Goal: Task Accomplishment & Management: Manage account settings

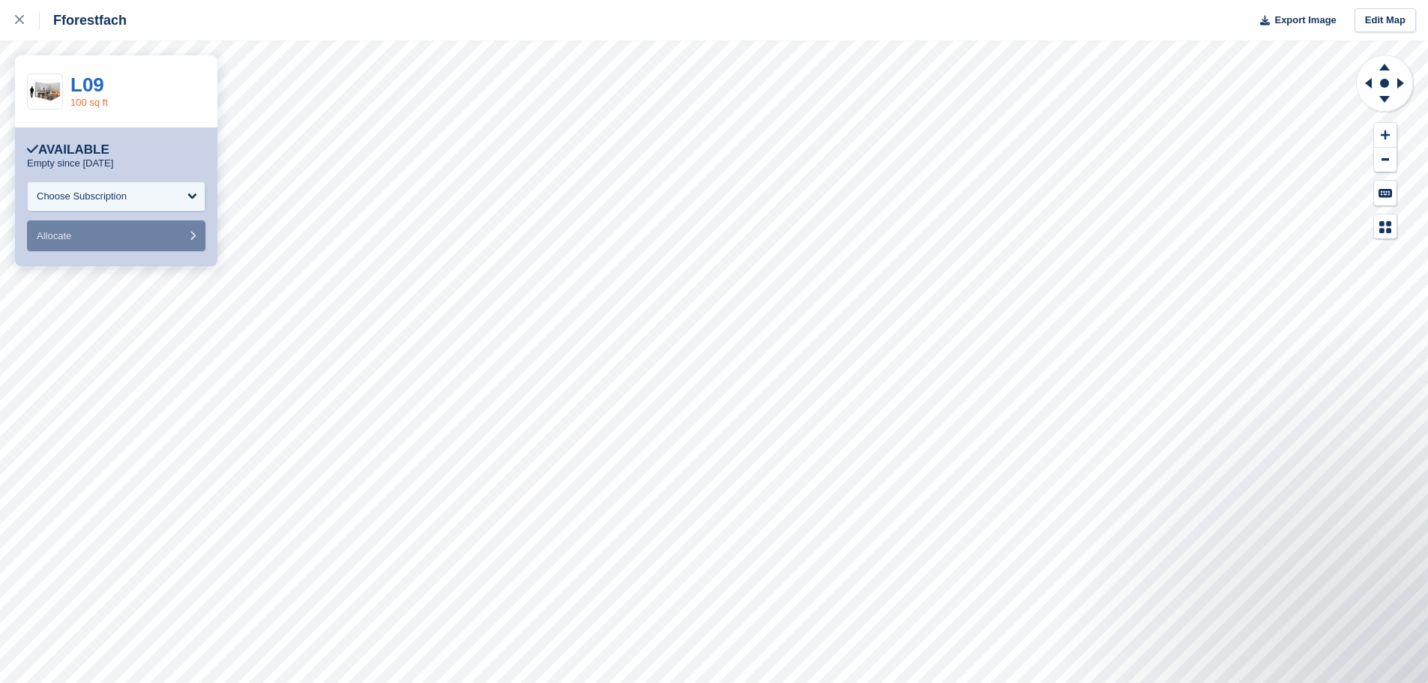
click at [87, 100] on link "100 sq ft" at bounding box center [88, 102] width 37 height 11
click at [1387, 100] on icon at bounding box center [1384, 99] width 10 height 7
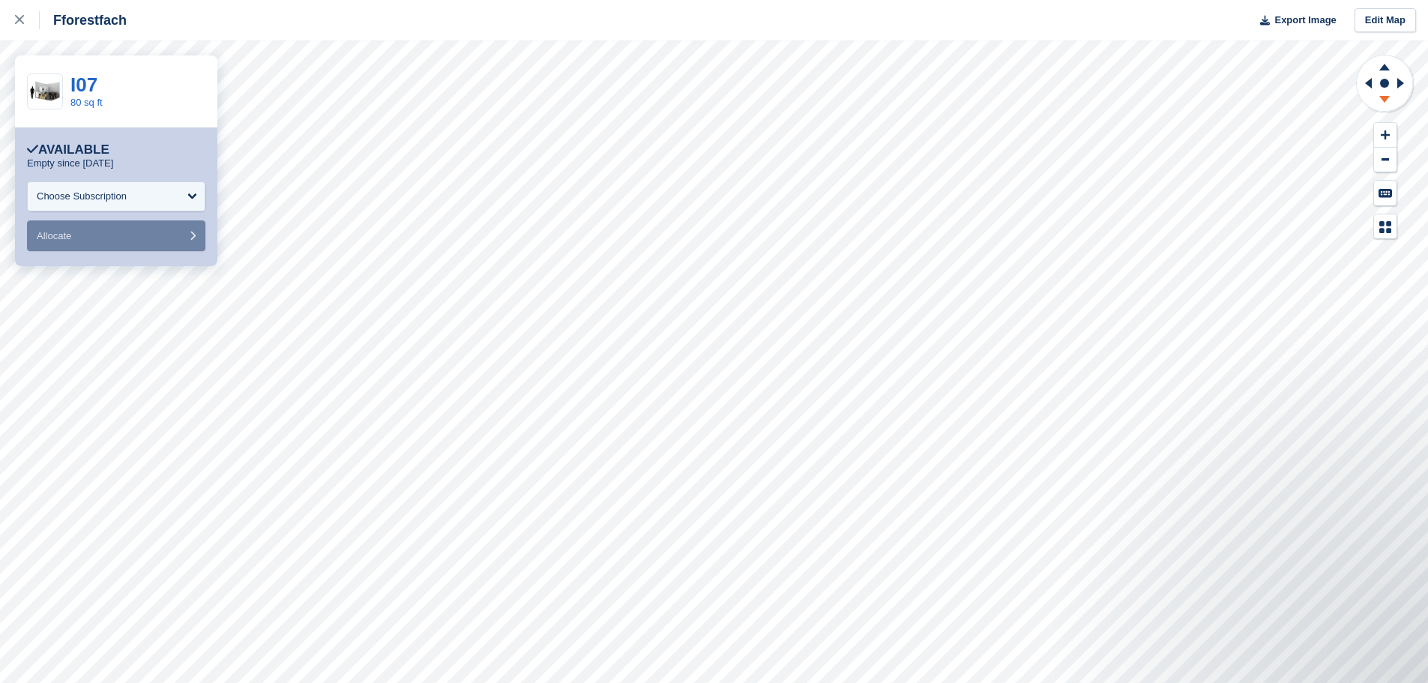
click at [1387, 100] on icon at bounding box center [1384, 99] width 10 height 7
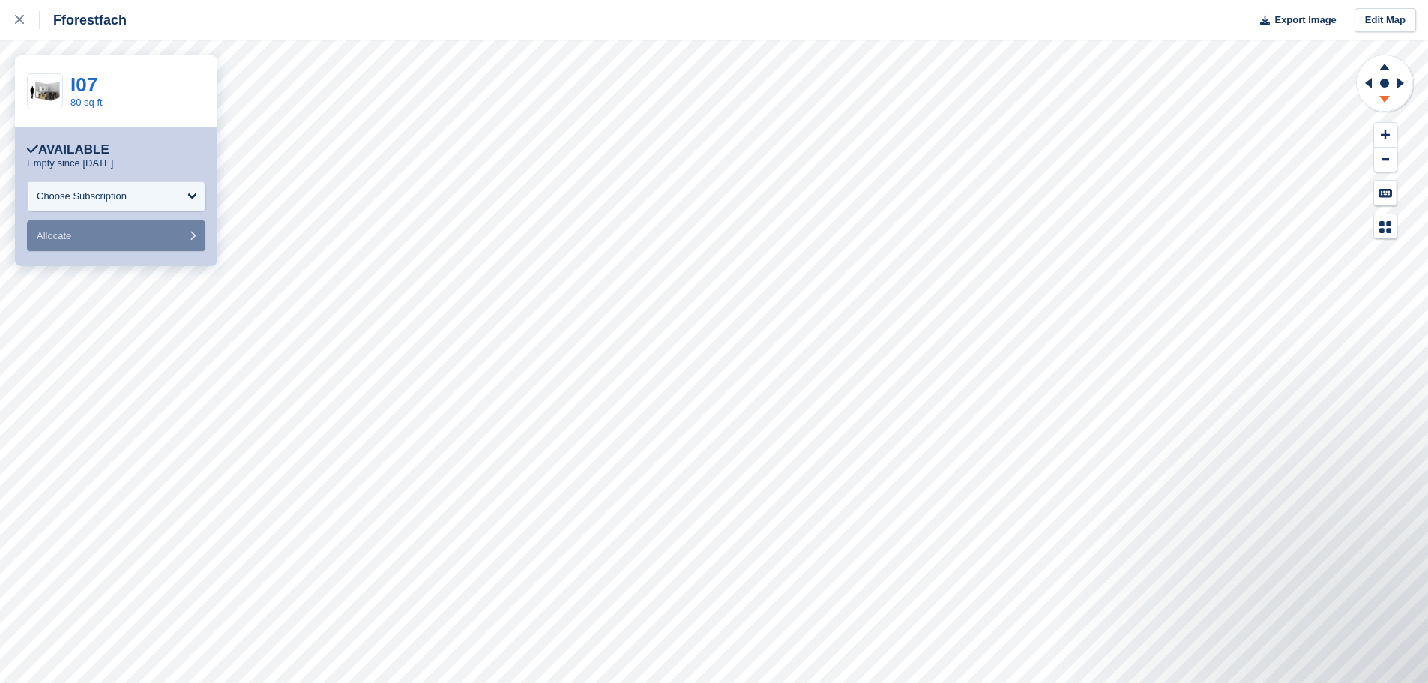
click at [1387, 100] on icon at bounding box center [1384, 99] width 10 height 7
click at [118, 196] on div "Choose Subscription" at bounding box center [82, 196] width 90 height 15
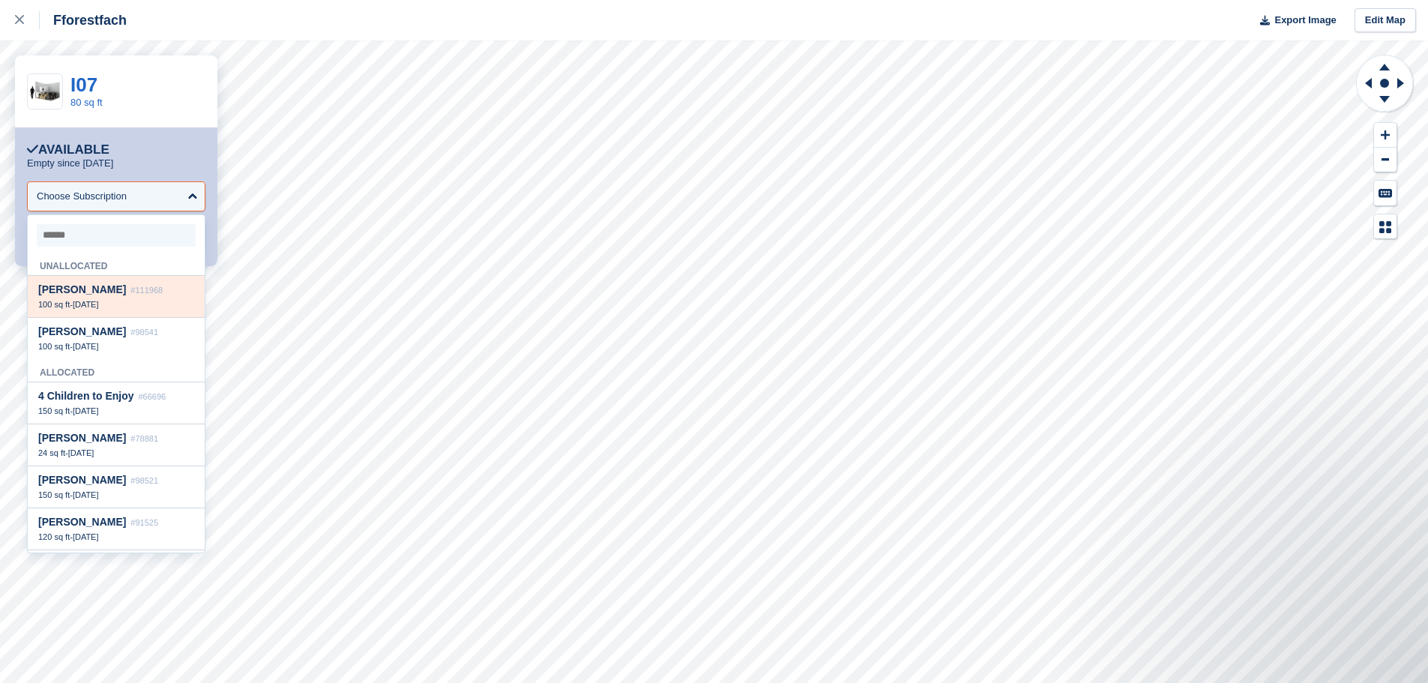
click at [97, 288] on span "[PERSON_NAME]" at bounding box center [82, 289] width 88 height 12
select select "******"
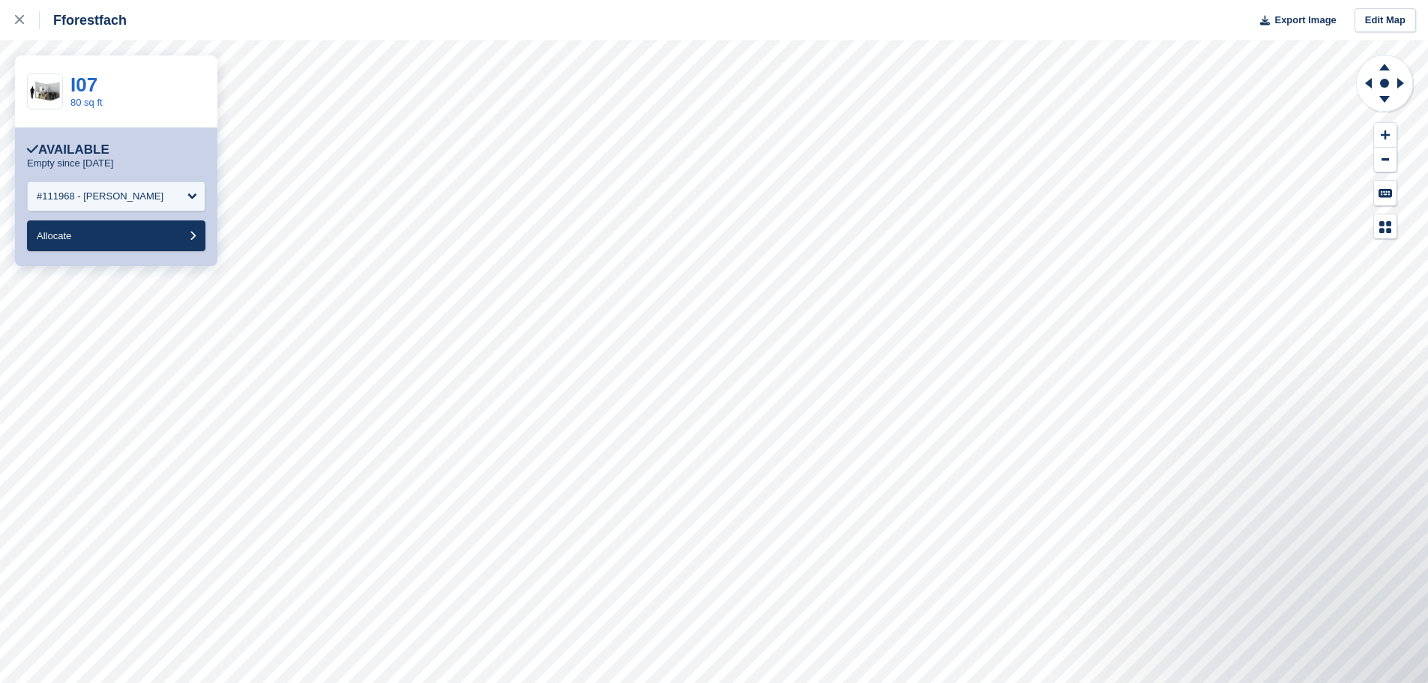
click at [94, 253] on div "**********" at bounding box center [116, 196] width 202 height 139
click at [86, 247] on button "Allocate" at bounding box center [116, 235] width 178 height 31
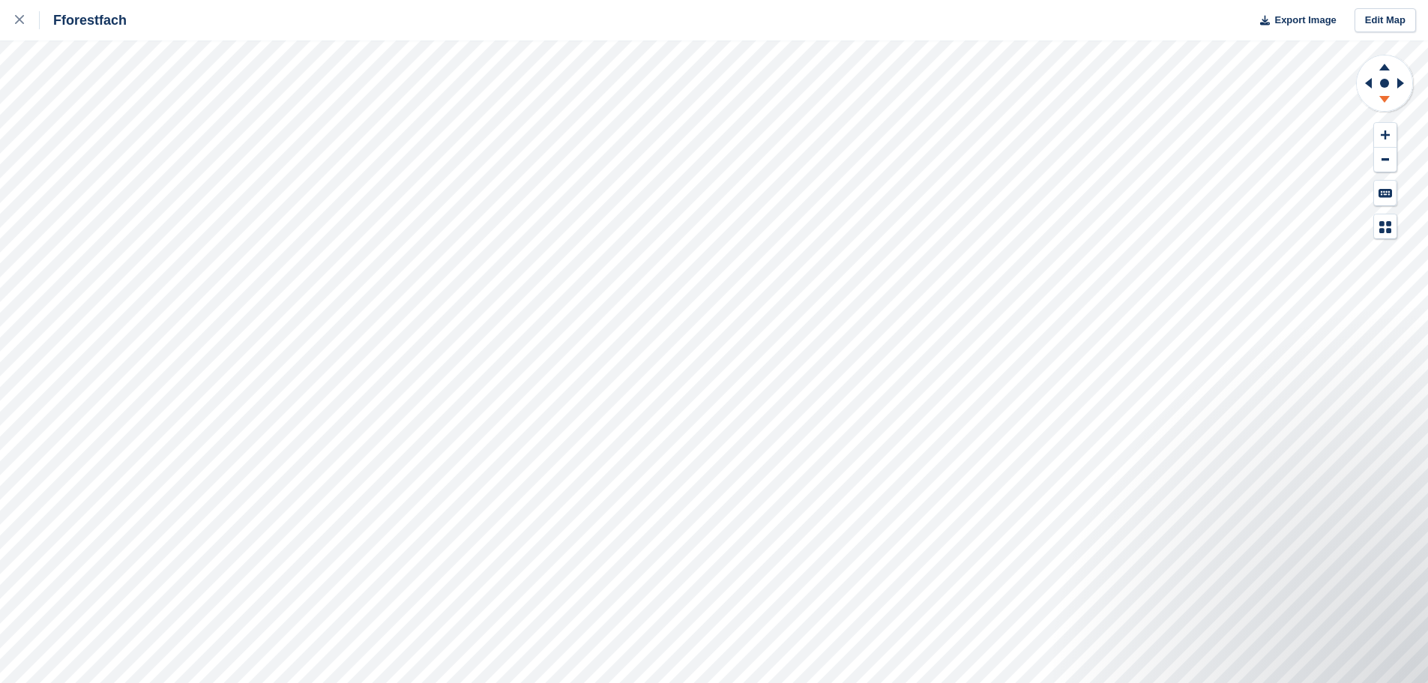
click at [1384, 100] on icon at bounding box center [1384, 99] width 10 height 7
click at [1382, 67] on g at bounding box center [1384, 64] width 39 height 19
click at [1385, 98] on icon at bounding box center [1384, 99] width 10 height 7
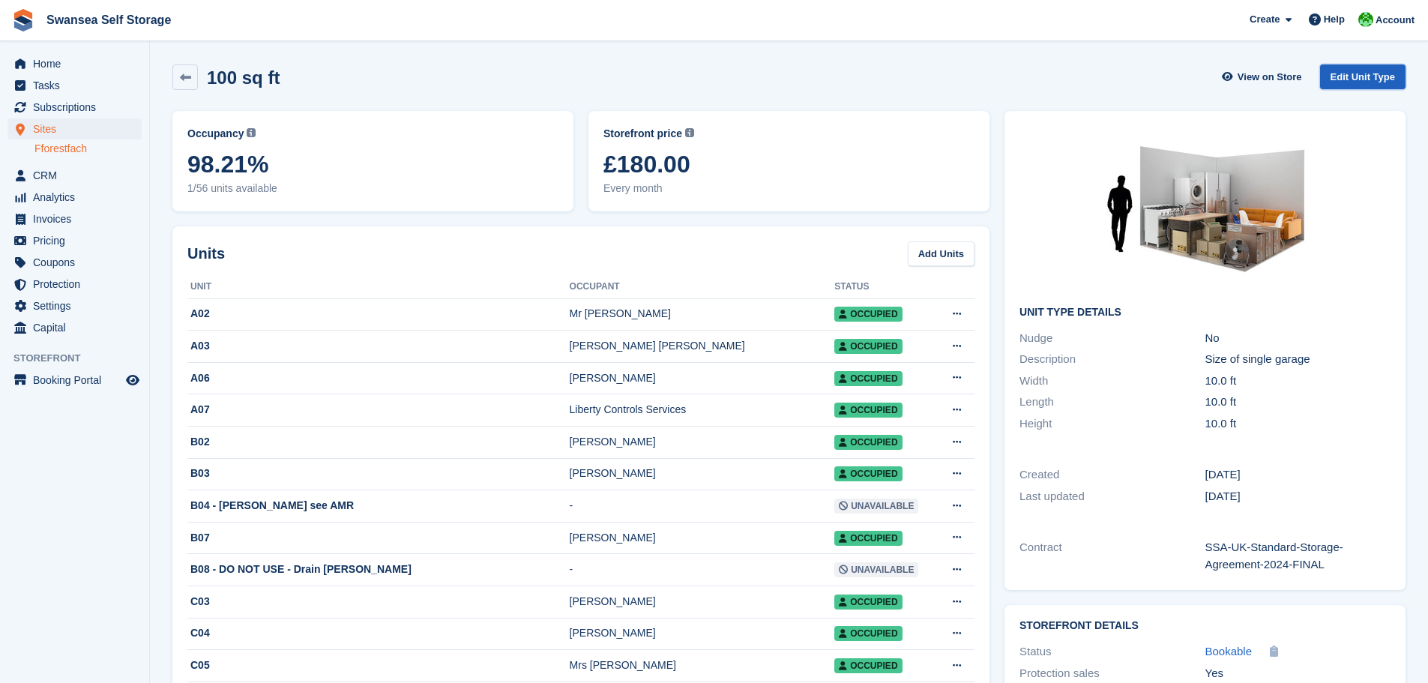
click at [1355, 71] on link "Edit Unit Type" at bounding box center [1362, 76] width 85 height 25
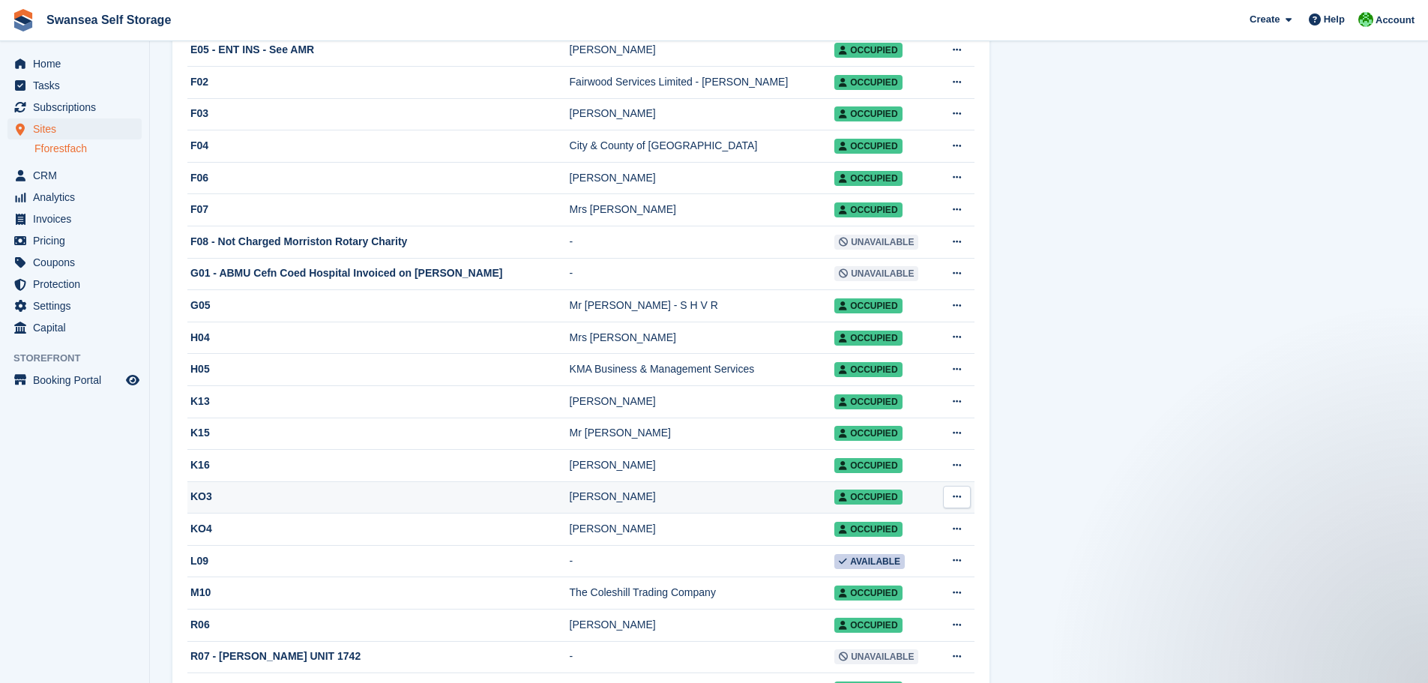
scroll to position [1124, 0]
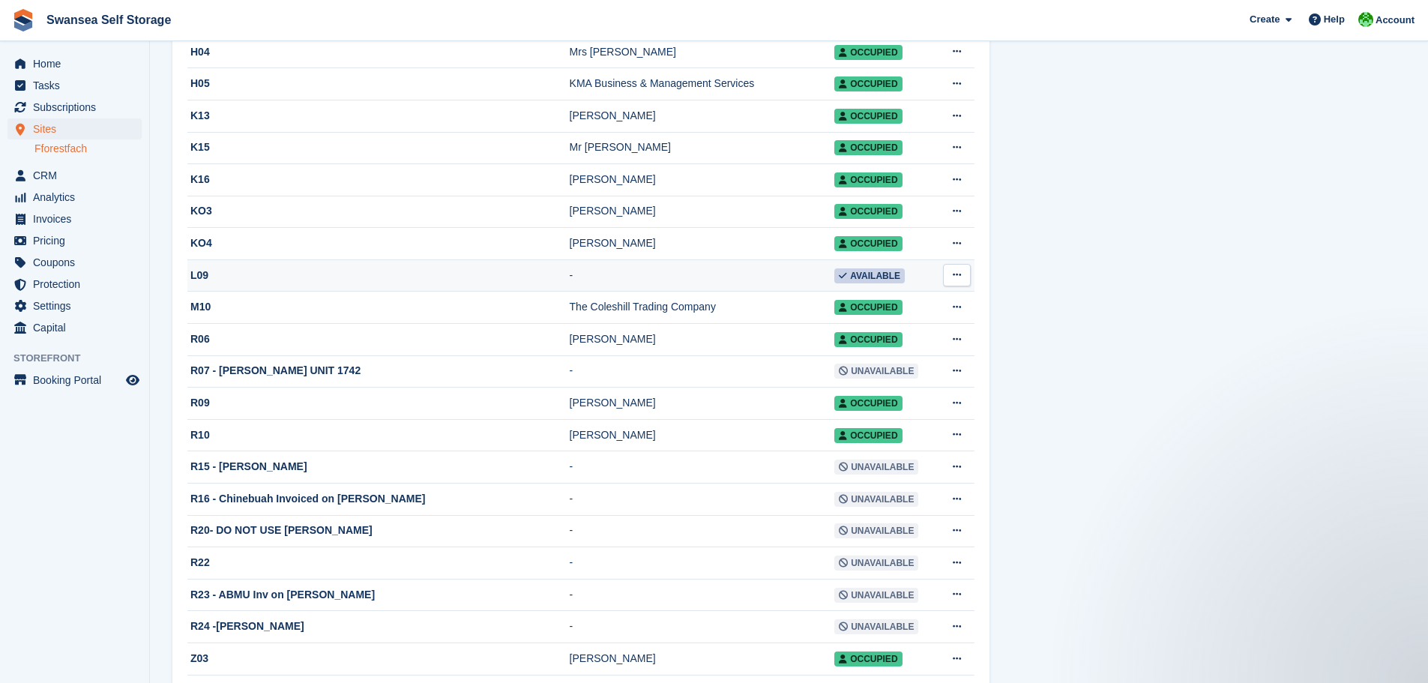
click at [860, 283] on span "Available" at bounding box center [869, 275] width 70 height 15
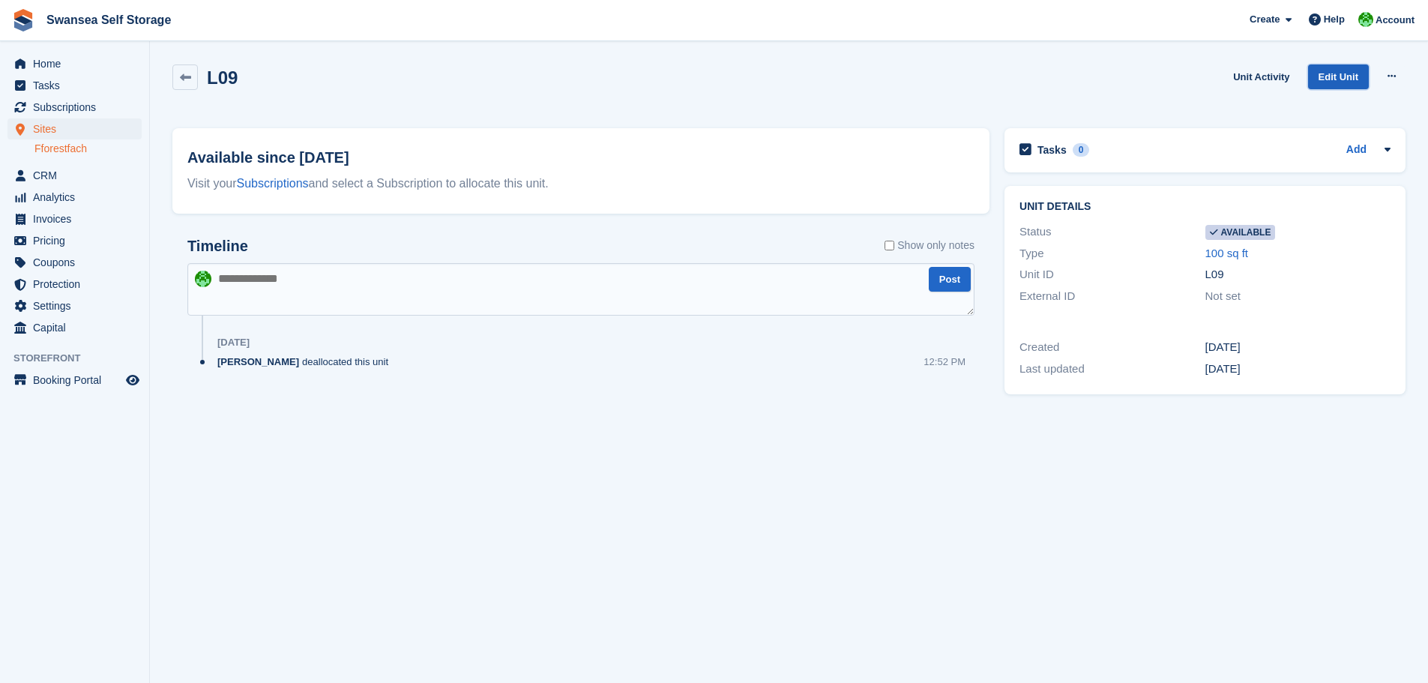
click at [1336, 79] on link "Edit Unit" at bounding box center [1338, 76] width 61 height 25
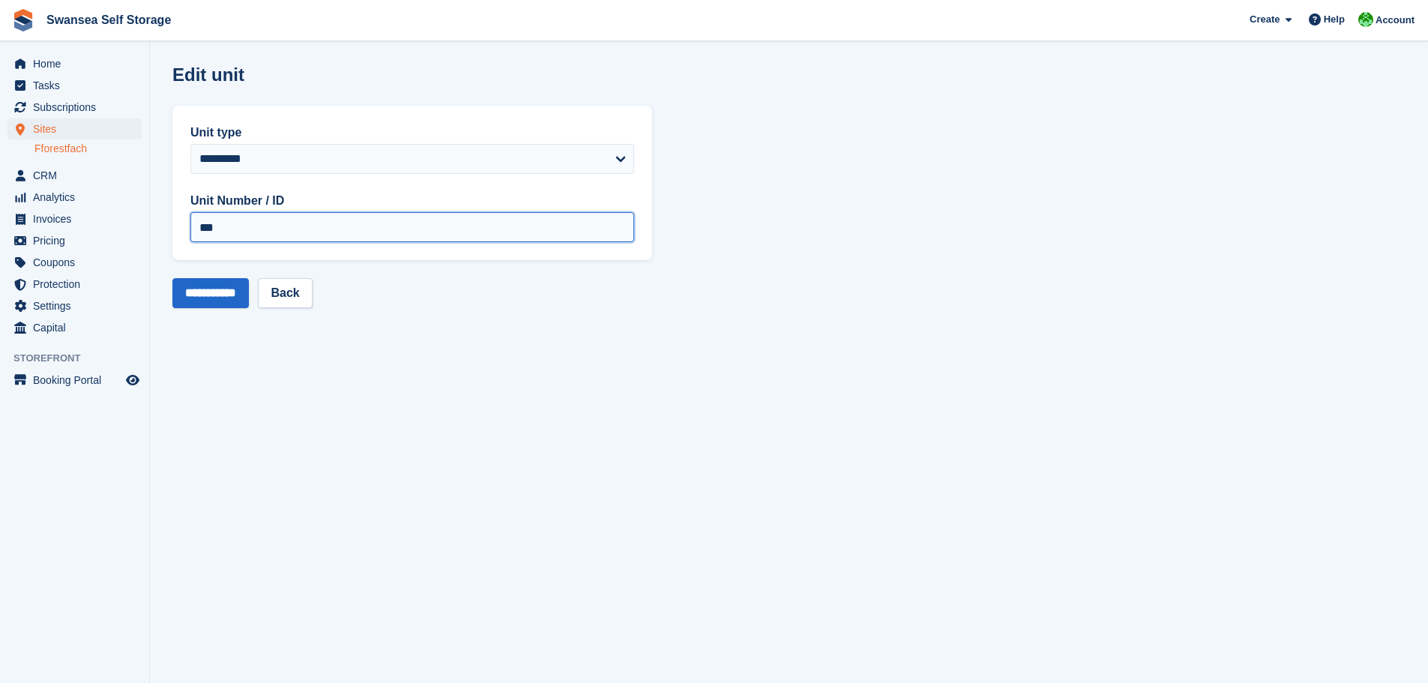
click at [301, 237] on input "***" at bounding box center [412, 227] width 444 height 30
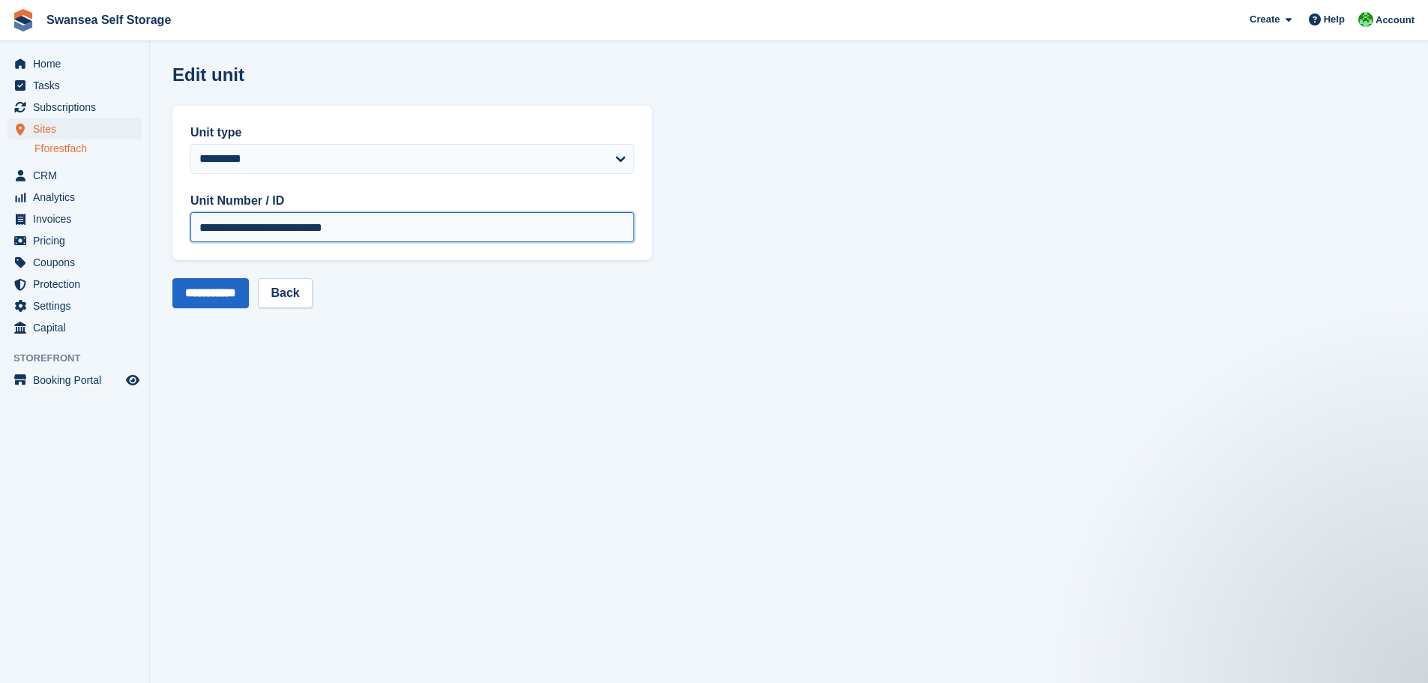
type input "**********"
click at [197, 301] on input "**********" at bounding box center [210, 293] width 76 height 30
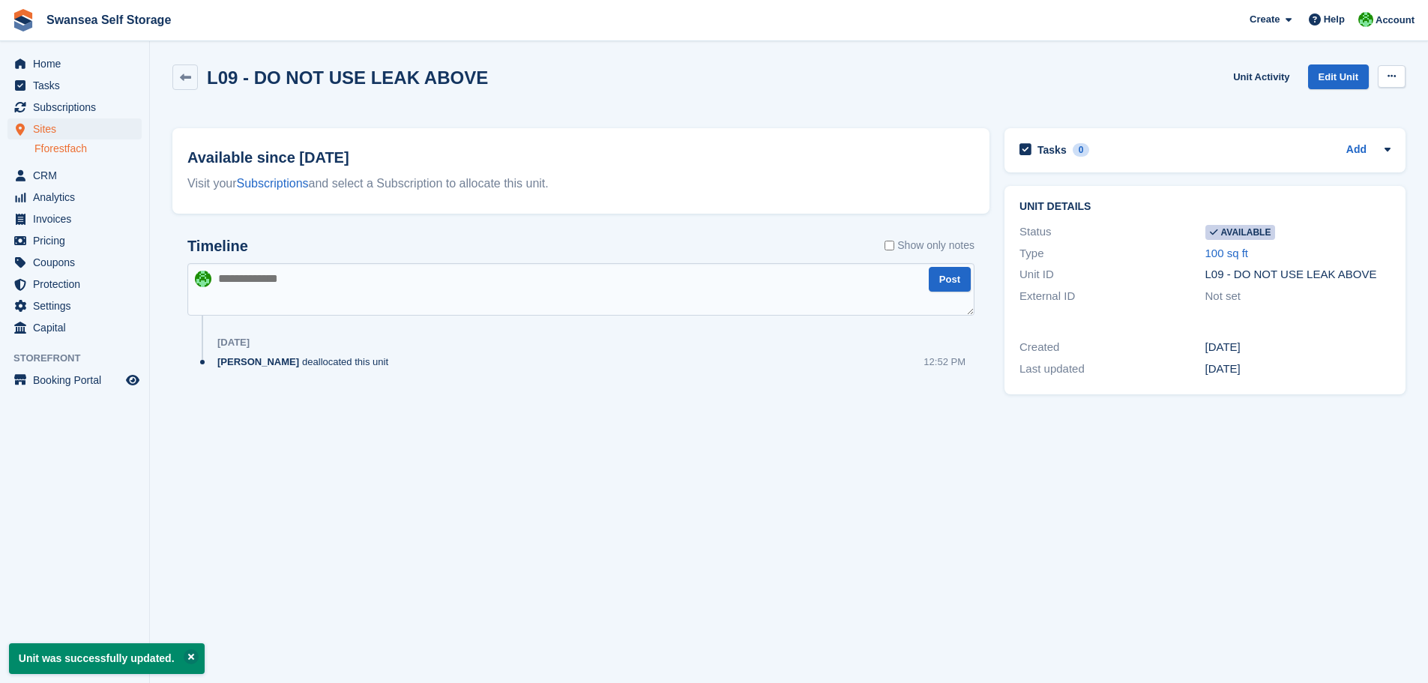
click at [1393, 78] on icon at bounding box center [1392, 76] width 8 height 10
click at [1331, 107] on p "Make unavailable" at bounding box center [1333, 105] width 130 height 19
click at [772, 474] on section "Unit was successfully made unavailable. L09 - DO NOT USE LEAK ABOVE Unit Activi…" at bounding box center [789, 341] width 1278 height 683
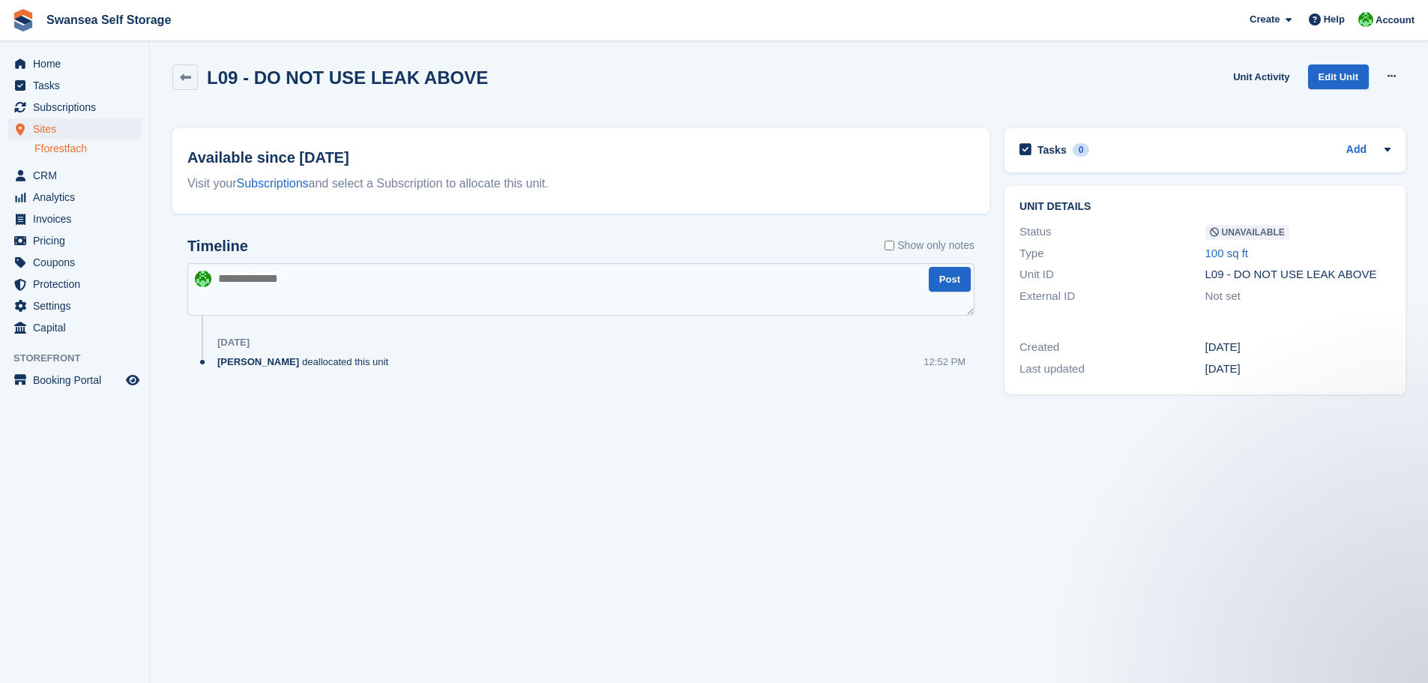
click at [582, 534] on section "Unit was successfully made unavailable. L09 - DO NOT USE LEAK ABOVE Unit Activi…" at bounding box center [789, 341] width 1278 height 683
click at [528, 486] on section "Unit was successfully made unavailable. L09 - DO NOT USE LEAK ABOVE Unit Activi…" at bounding box center [789, 341] width 1278 height 683
drag, startPoint x: 921, startPoint y: 567, endPoint x: 908, endPoint y: 558, distance: 16.6
click at [917, 565] on section "Unit was successfully made unavailable. L09 - DO NOT USE LEAK ABOVE Unit Activi…" at bounding box center [789, 341] width 1278 height 683
click at [181, 84] on link at bounding box center [184, 76] width 25 height 25
